Goal: Use online tool/utility: Utilize a website feature to perform a specific function

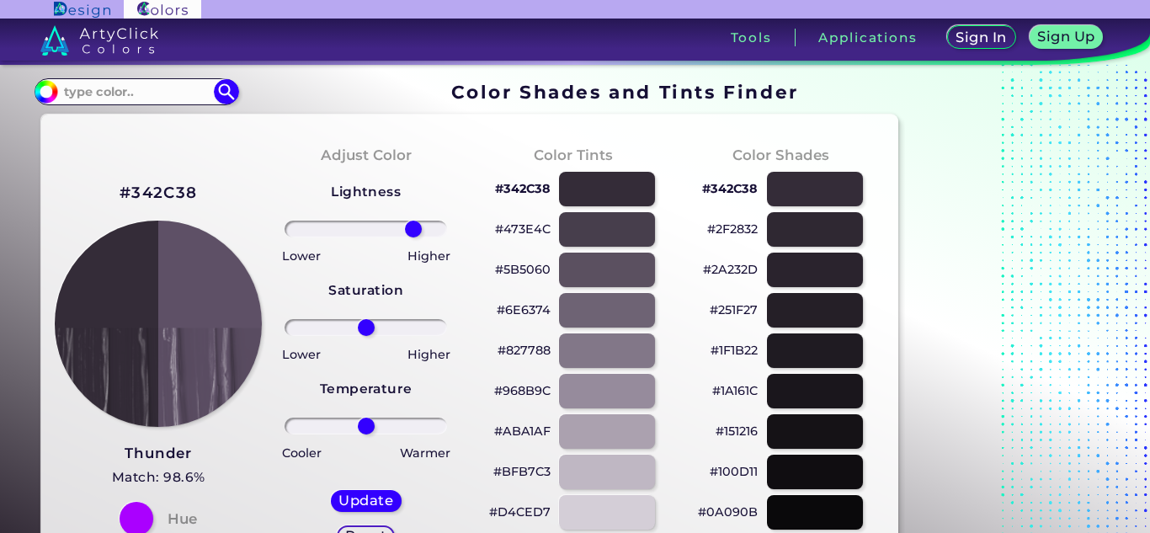
type input "65"
click at [413, 237] on input "range" at bounding box center [366, 229] width 162 height 17
drag, startPoint x: 364, startPoint y: 322, endPoint x: 364, endPoint y: 572, distance: 250.9
type input "-3"
click at [364, 336] on input "range" at bounding box center [366, 327] width 162 height 17
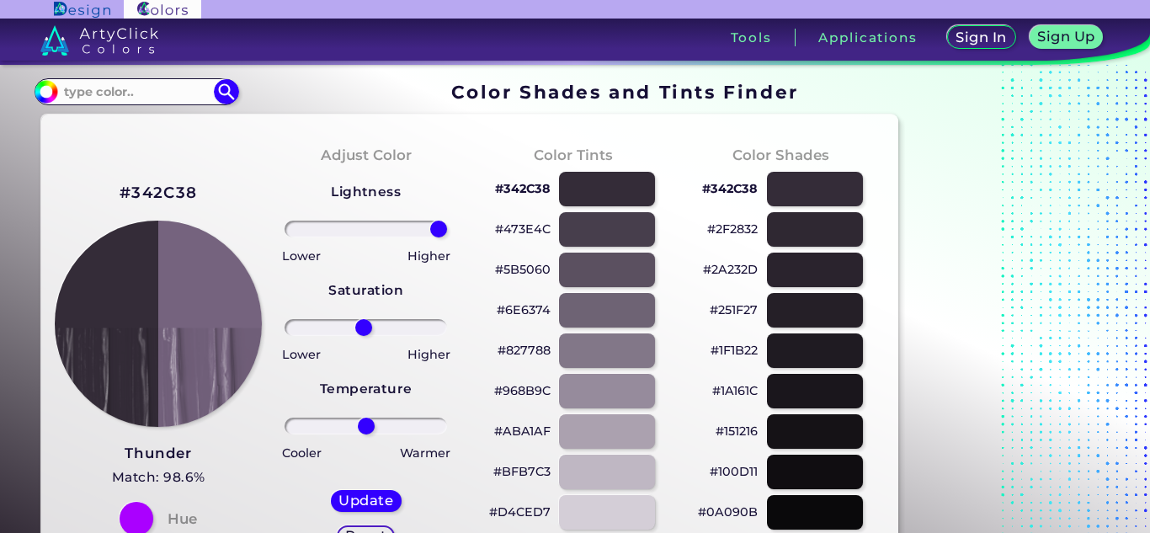
drag, startPoint x: 420, startPoint y: 228, endPoint x: 528, endPoint y: 272, distance: 116.3
type input "100"
click at [447, 237] on input "range" at bounding box center [366, 229] width 162 height 17
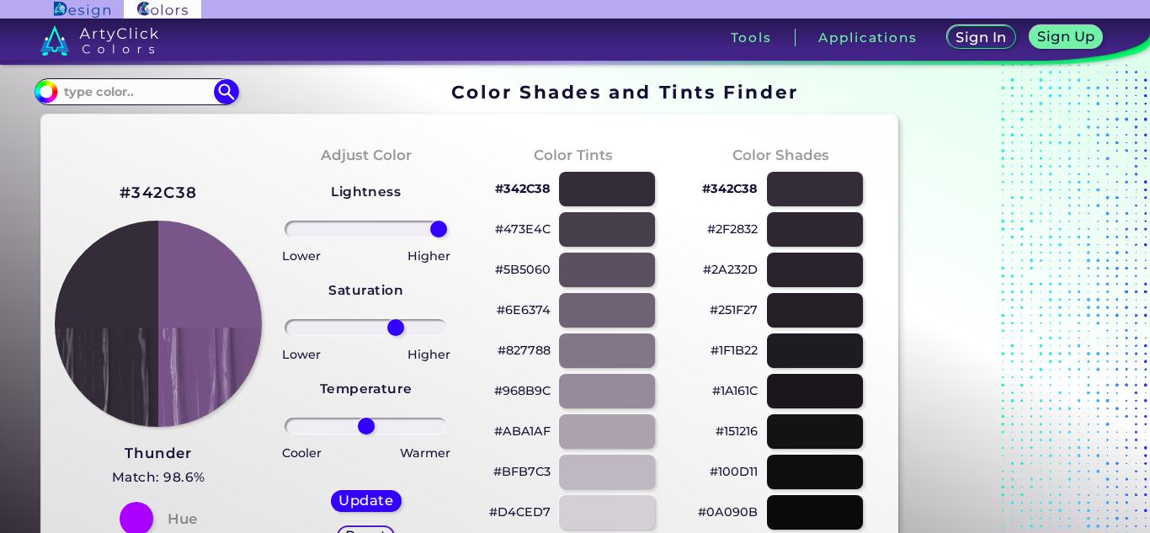
drag, startPoint x: 362, startPoint y: 333, endPoint x: 394, endPoint y: 558, distance: 227.9
type input "38"
click at [394, 336] on input "range" at bounding box center [366, 327] width 162 height 17
drag, startPoint x: 361, startPoint y: 425, endPoint x: 367, endPoint y: 541, distance: 116.3
type input "1"
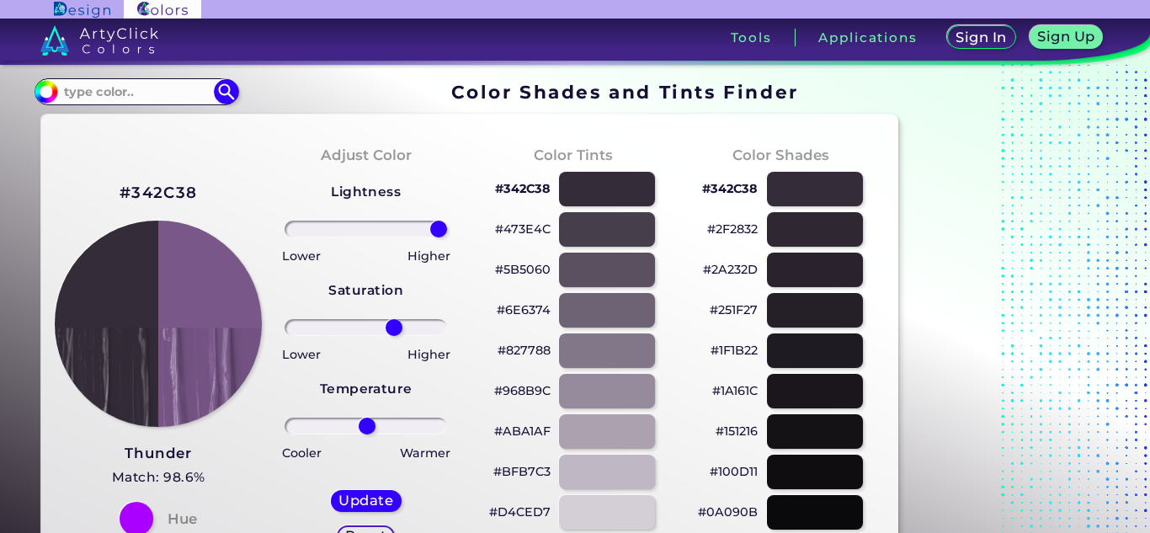
click at [367, 434] on input "range" at bounding box center [366, 426] width 162 height 17
drag, startPoint x: 896, startPoint y: 288, endPoint x: 765, endPoint y: 354, distance: 146.4
click at [765, 354] on div "#1F1B22" at bounding box center [780, 350] width 181 height 40
